Goal: Task Accomplishment & Management: Manage account settings

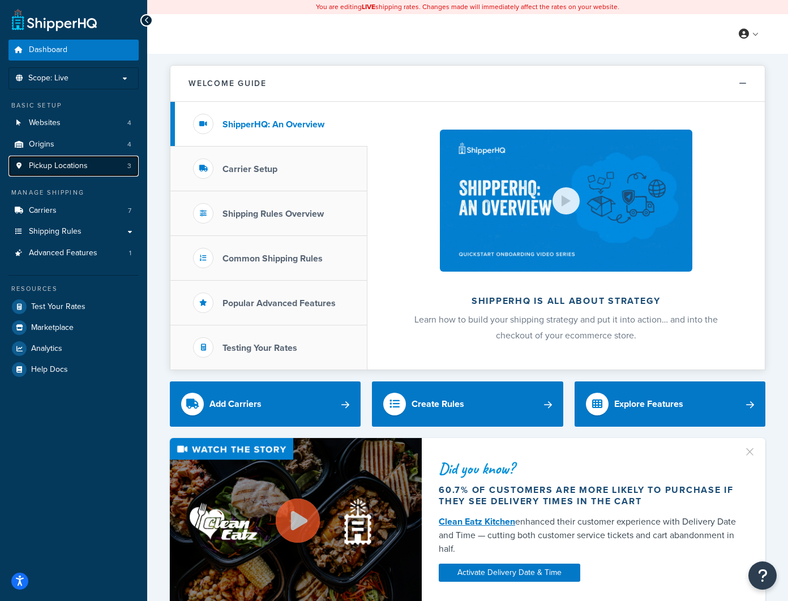
click at [68, 164] on span "Pickup Locations" at bounding box center [58, 166] width 59 height 10
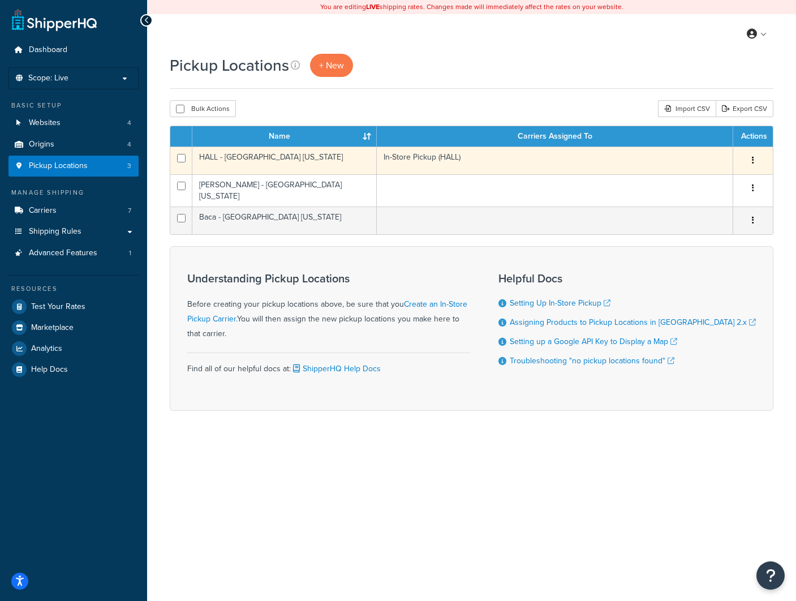
click at [755, 161] on button "button" at bounding box center [753, 161] width 16 height 18
click at [710, 180] on link "Edit" at bounding box center [715, 181] width 89 height 23
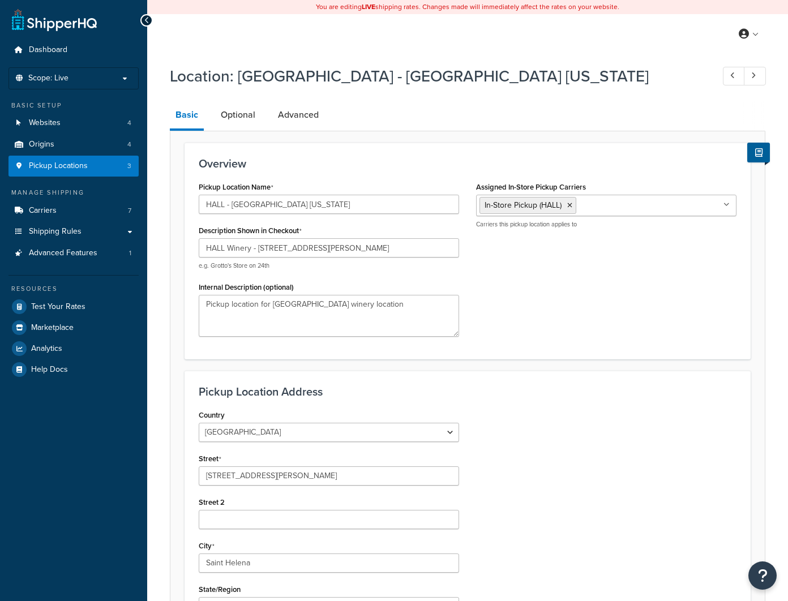
select select "5"
click at [239, 118] on link "Optional" at bounding box center [238, 114] width 46 height 27
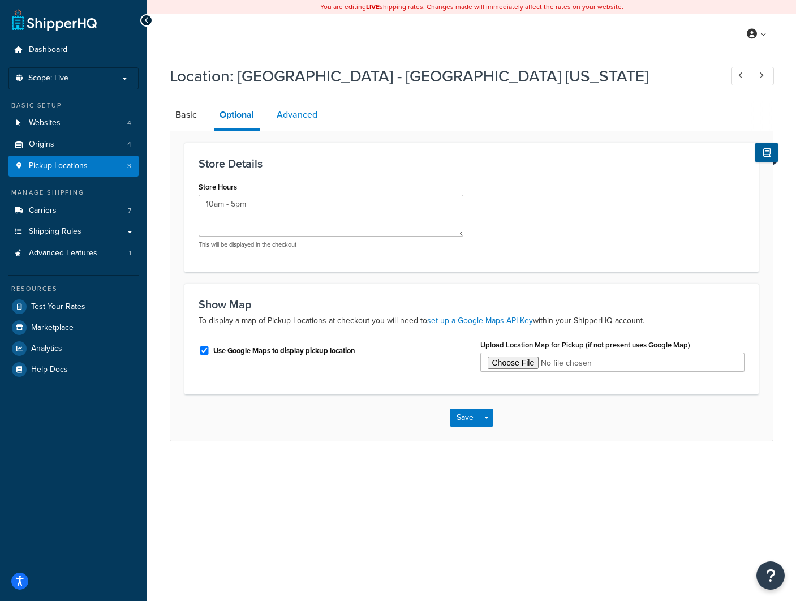
click at [293, 117] on link "Advanced" at bounding box center [297, 114] width 52 height 27
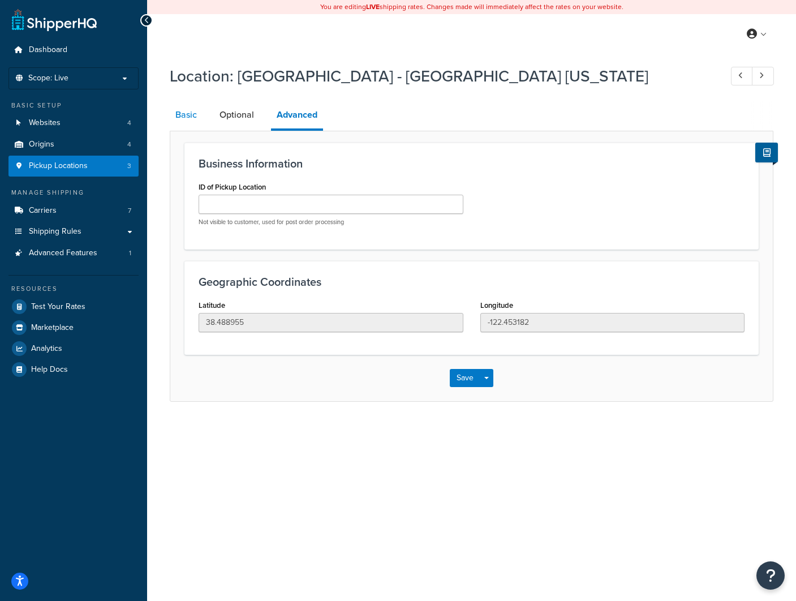
click at [180, 114] on link "Basic" at bounding box center [186, 114] width 33 height 27
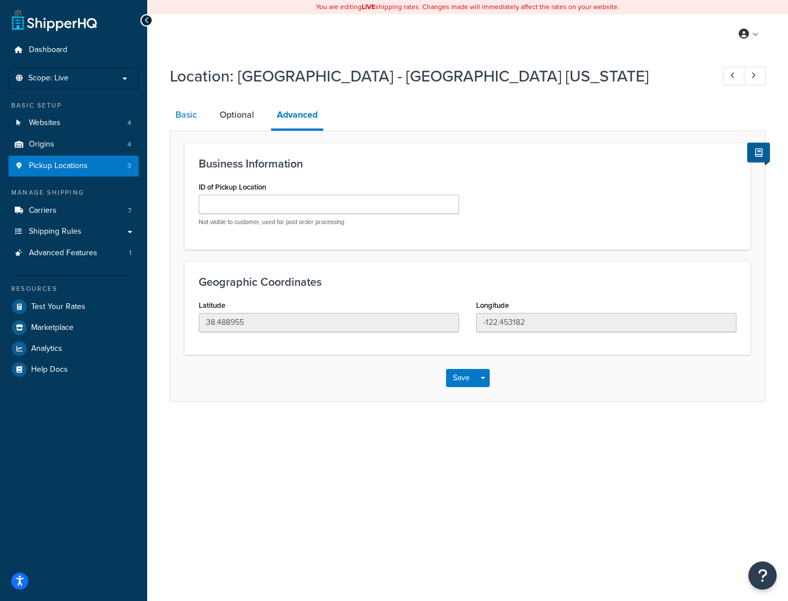
select select "5"
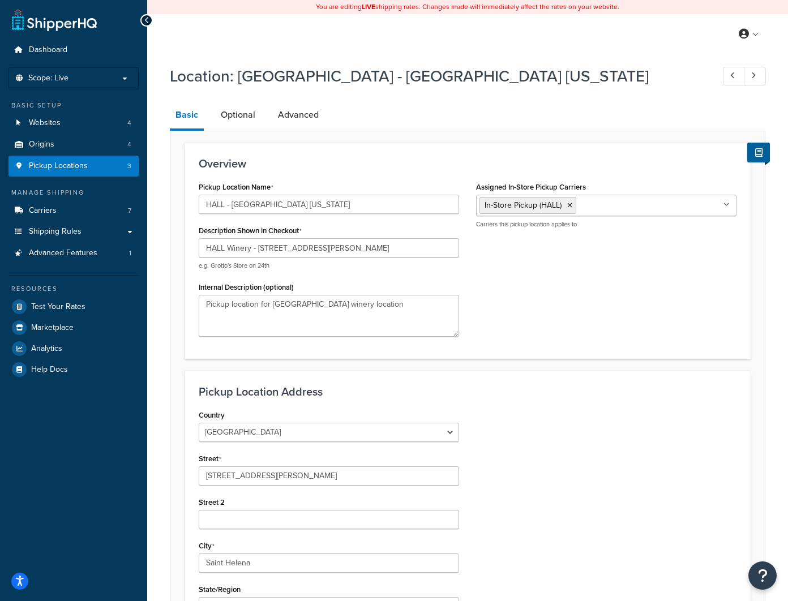
click at [145, 20] on icon at bounding box center [146, 20] width 5 height 8
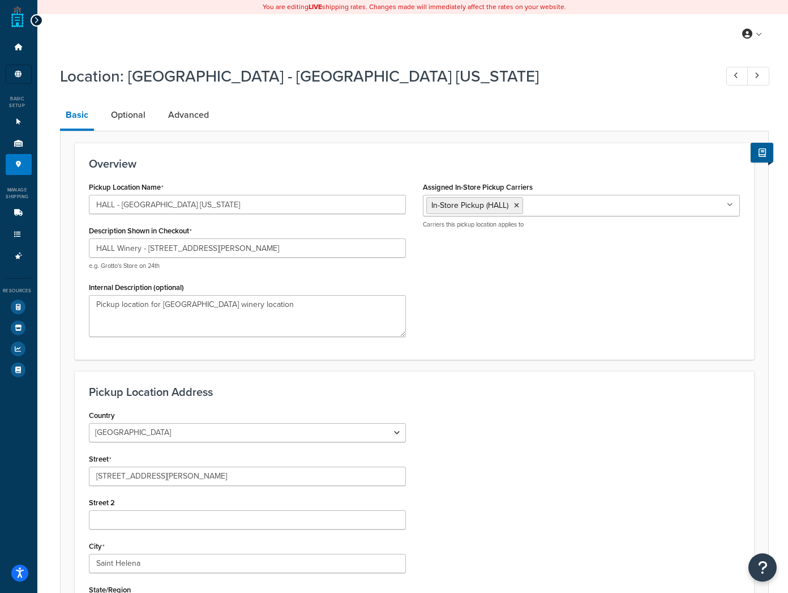
click at [31, 20] on div at bounding box center [37, 20] width 12 height 12
click at [34, 21] on icon at bounding box center [36, 20] width 5 height 8
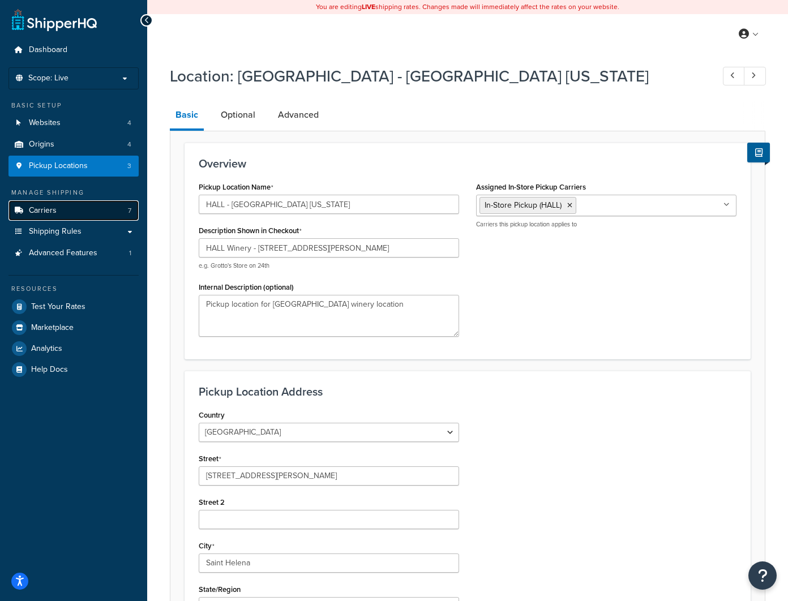
click at [41, 215] on span "Carriers" at bounding box center [43, 211] width 28 height 10
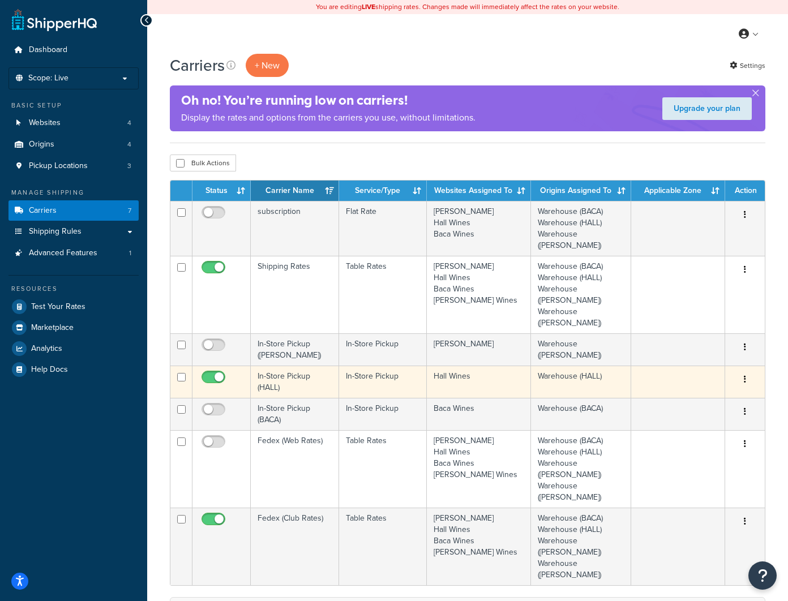
click at [654, 366] on td at bounding box center [678, 382] width 94 height 32
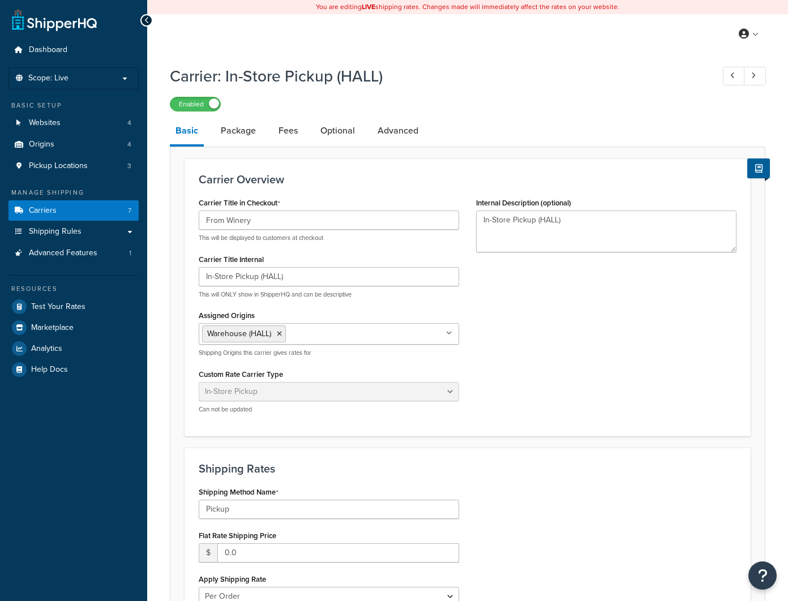
select select "pickup"
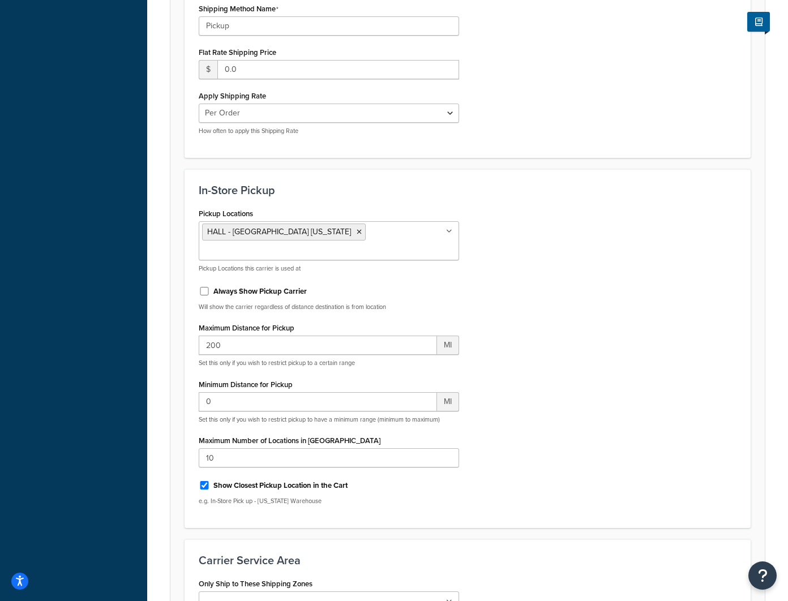
scroll to position [509, 0]
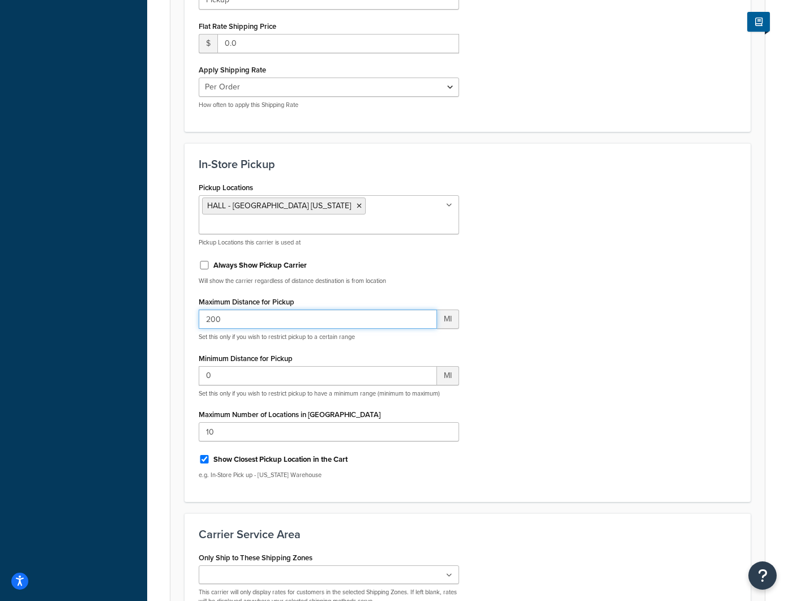
click at [331, 310] on input "200" at bounding box center [318, 319] width 238 height 19
type input "2"
type input "1"
click at [622, 375] on div "Pickup Locations HALL - St. Helena California Walt - Sonoma California Baca - S…" at bounding box center [467, 333] width 555 height 308
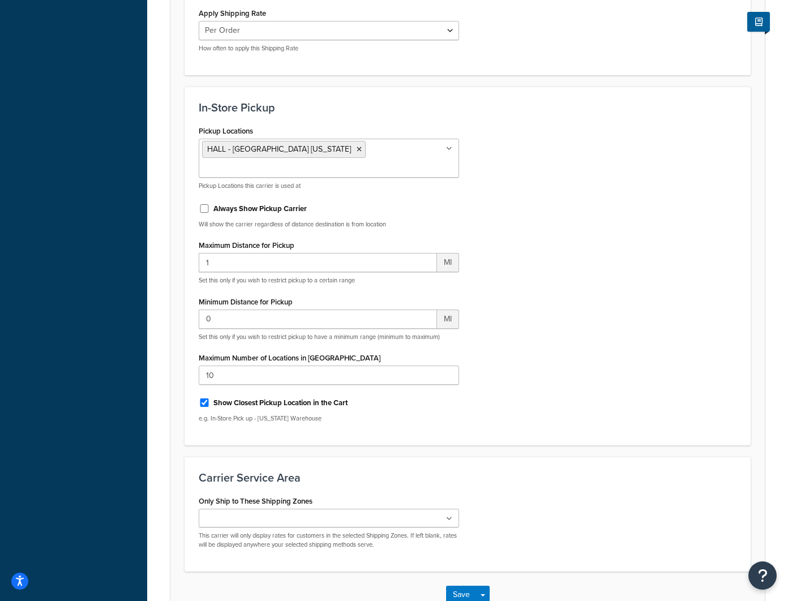
scroll to position [624, 0]
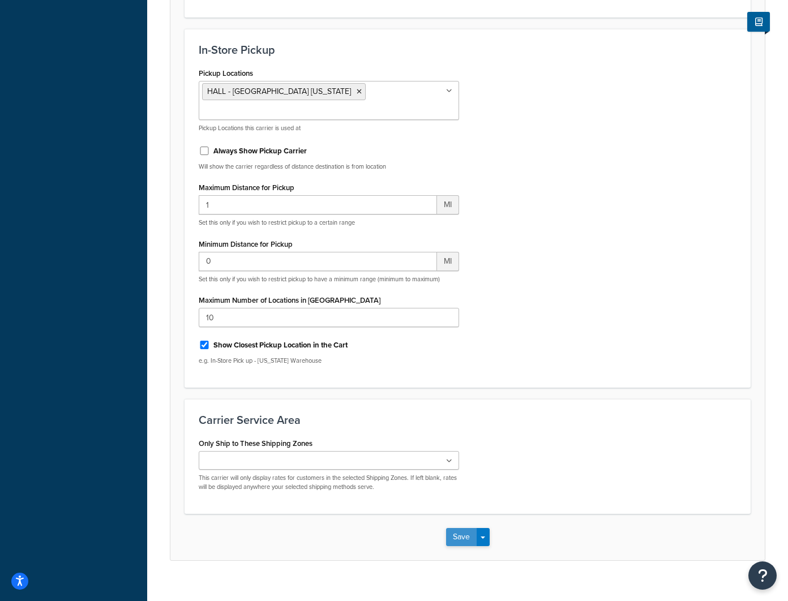
click at [461, 528] on button "Save" at bounding box center [461, 537] width 31 height 18
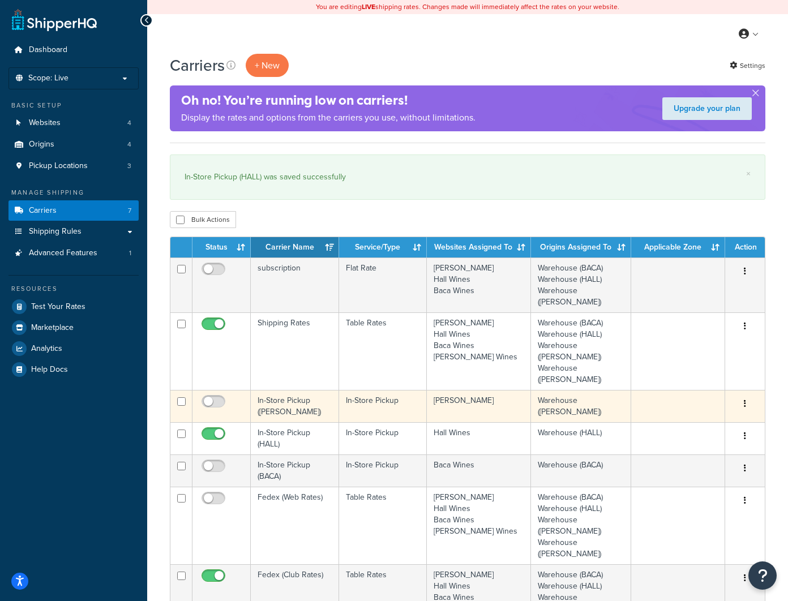
click at [297, 390] on td "In-Store Pickup ([PERSON_NAME])" at bounding box center [295, 406] width 88 height 32
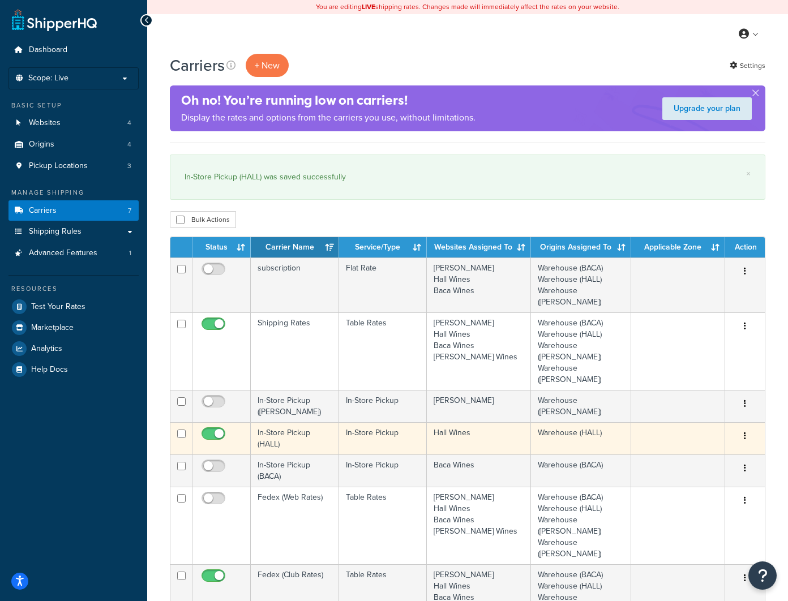
click at [284, 422] on td "In-Store Pickup (HALL)" at bounding box center [295, 438] width 88 height 32
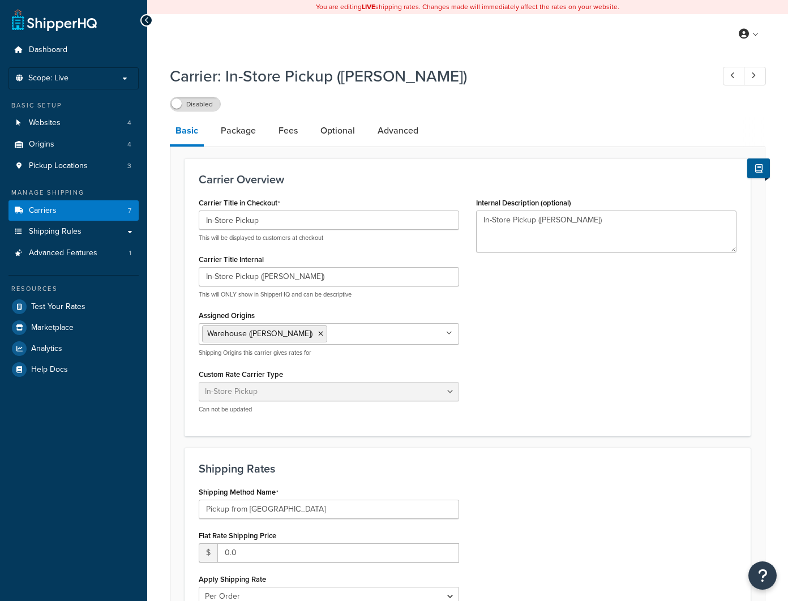
select select "pickup"
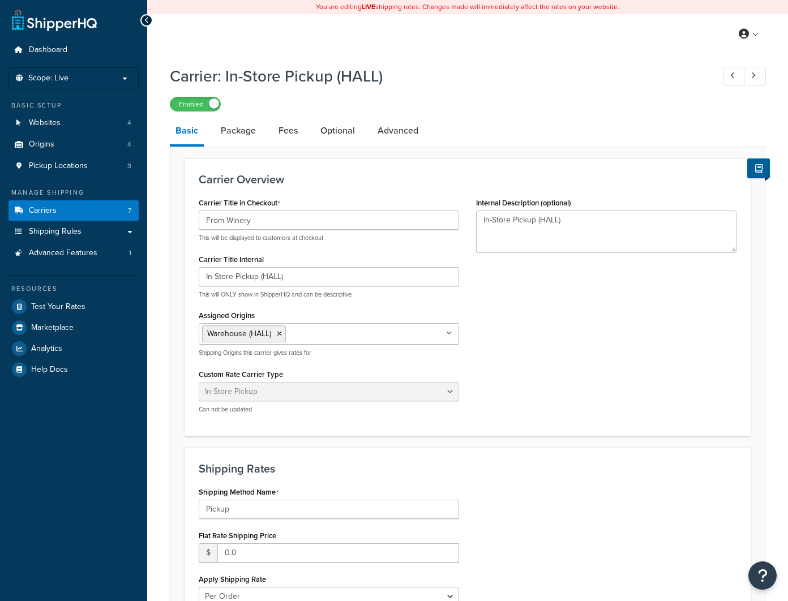
select select "pickup"
